Goal: Task Accomplishment & Management: Manage account settings

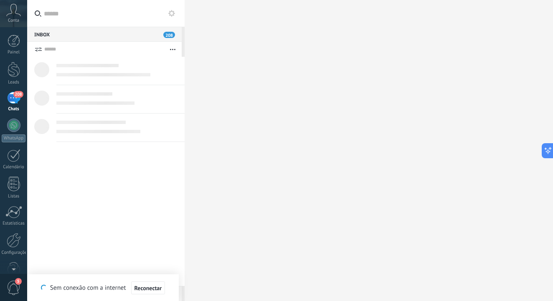
click at [84, 146] on div at bounding box center [105, 171] width 157 height 229
click at [15, 70] on div at bounding box center [14, 69] width 13 height 15
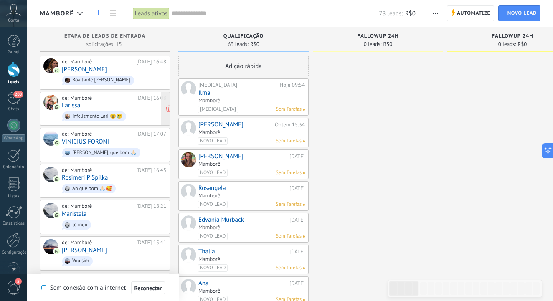
click at [104, 112] on div "Infelizmente Lari 😩🥲" at bounding box center [94, 117] width 64 height 10
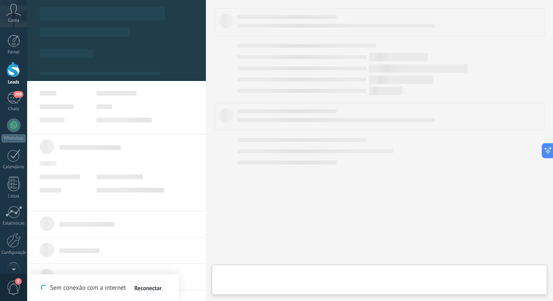
click at [99, 113] on body ".abccls-1,.abccls-2{fill-rule:evenodd}.abccls-2{fill:#fff} .abfcls-1{fill:none}…" at bounding box center [276, 150] width 553 height 301
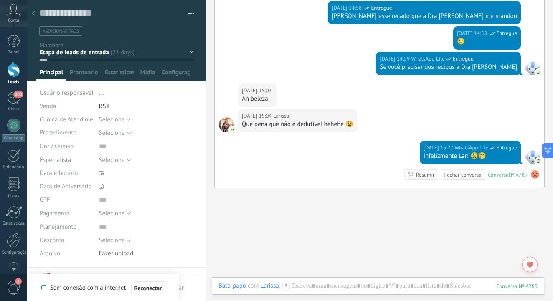
scroll to position [551, 0]
